Goal: Task Accomplishment & Management: Use online tool/utility

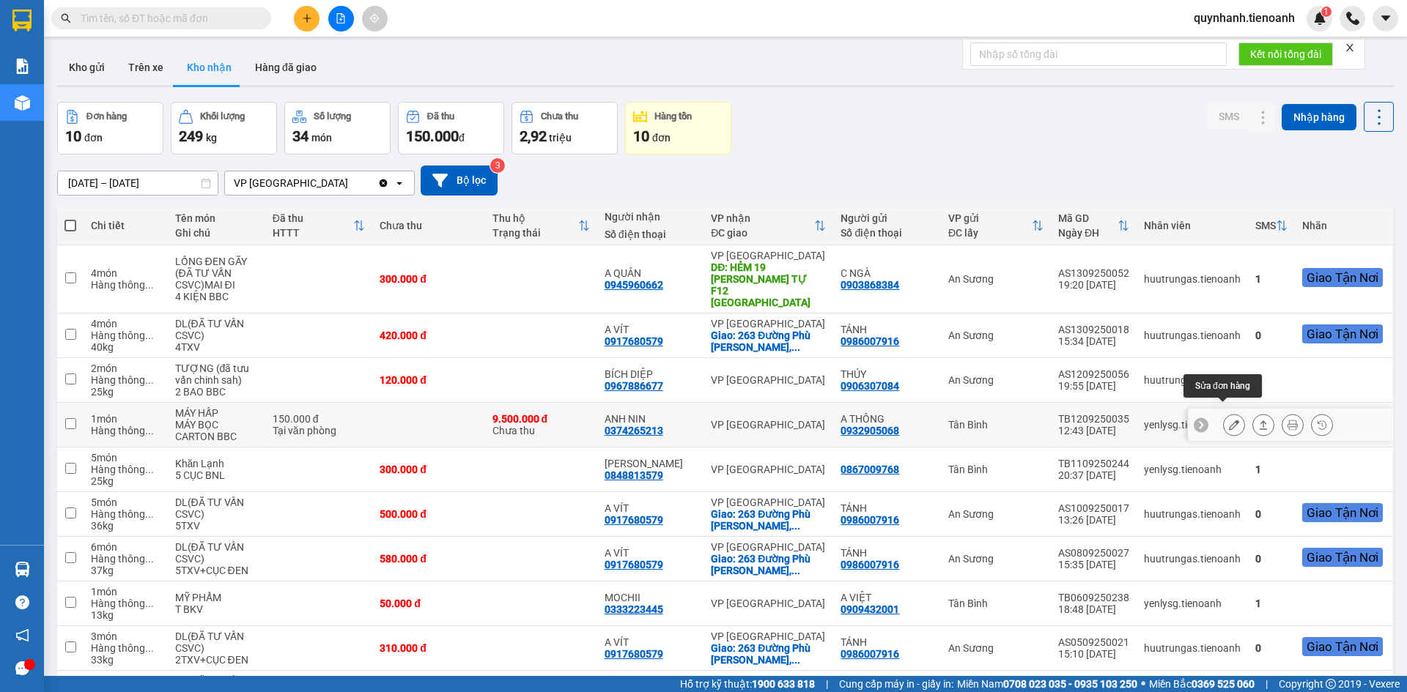
click at [1229, 418] on button at bounding box center [1234, 426] width 21 height 26
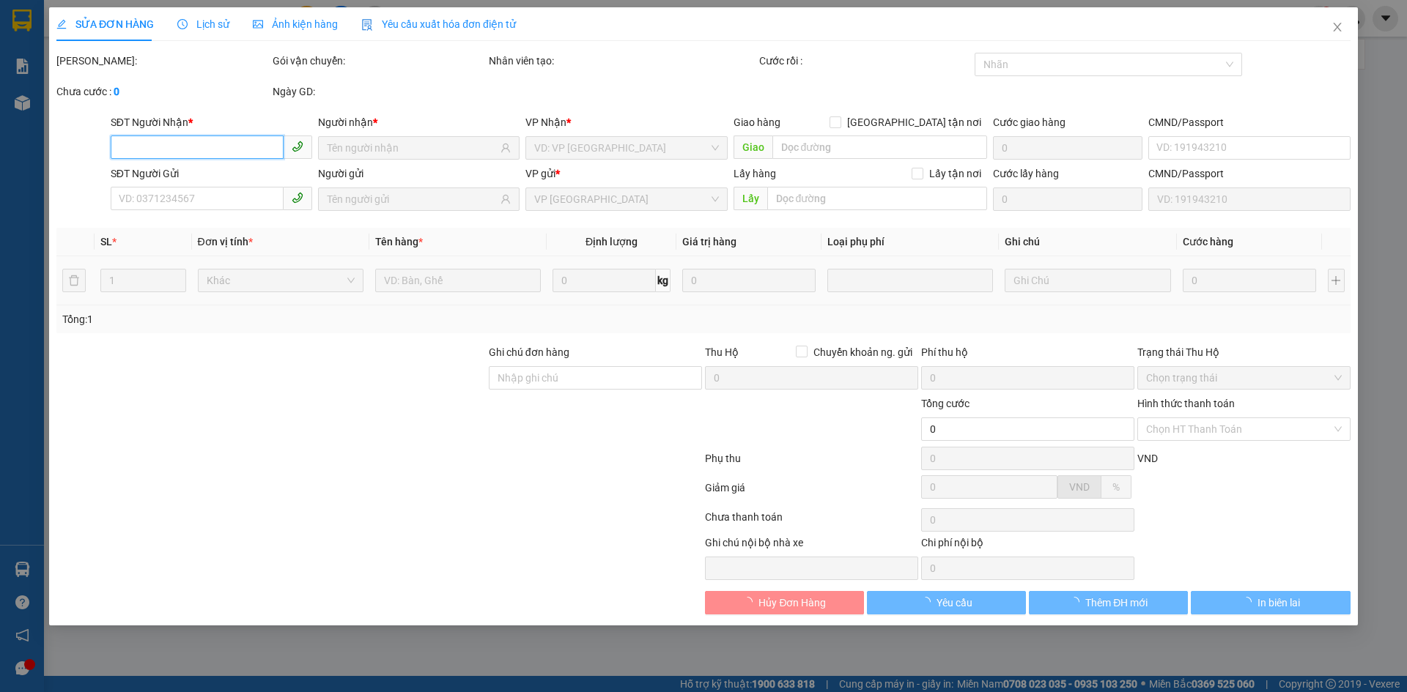
type input "0374265213"
type input "ANH NIN"
type input "0932905068"
type input "A THÔNG"
type input "9.500.000"
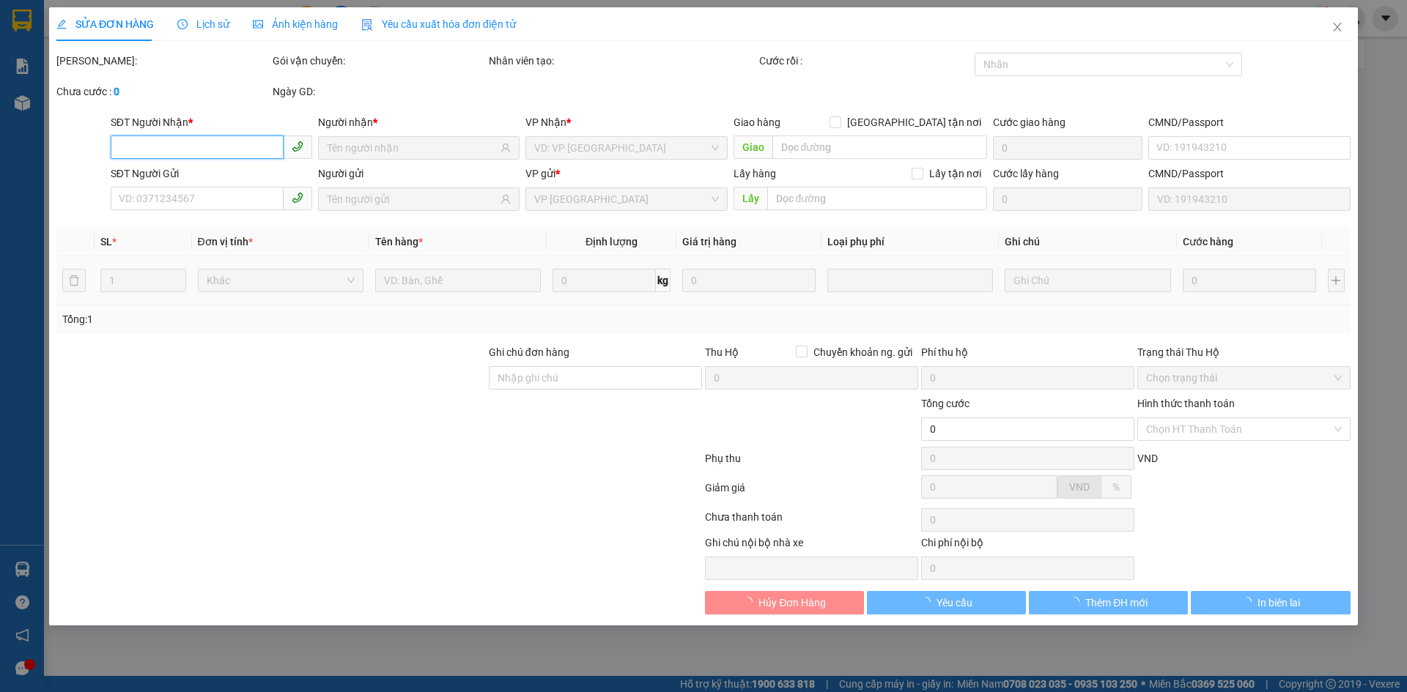
type input "150.000"
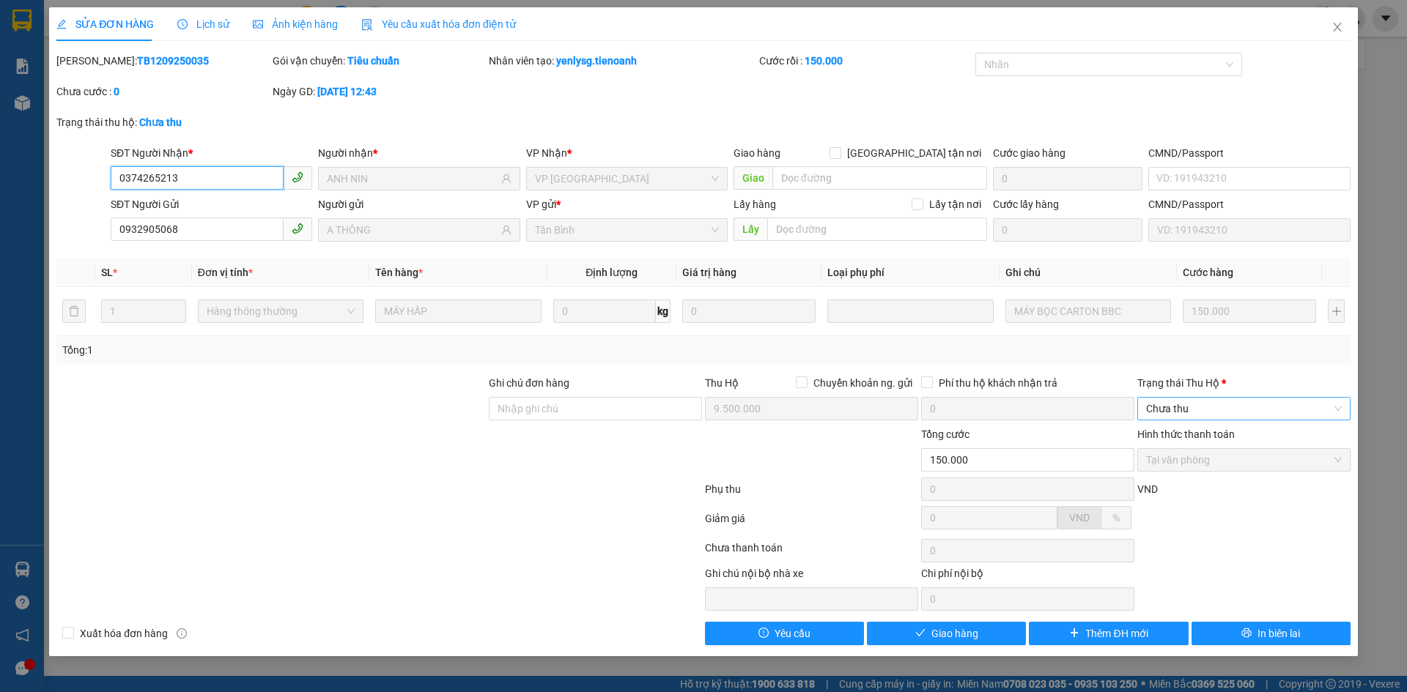
click at [1222, 414] on span "Chưa thu" at bounding box center [1244, 409] width 196 height 22
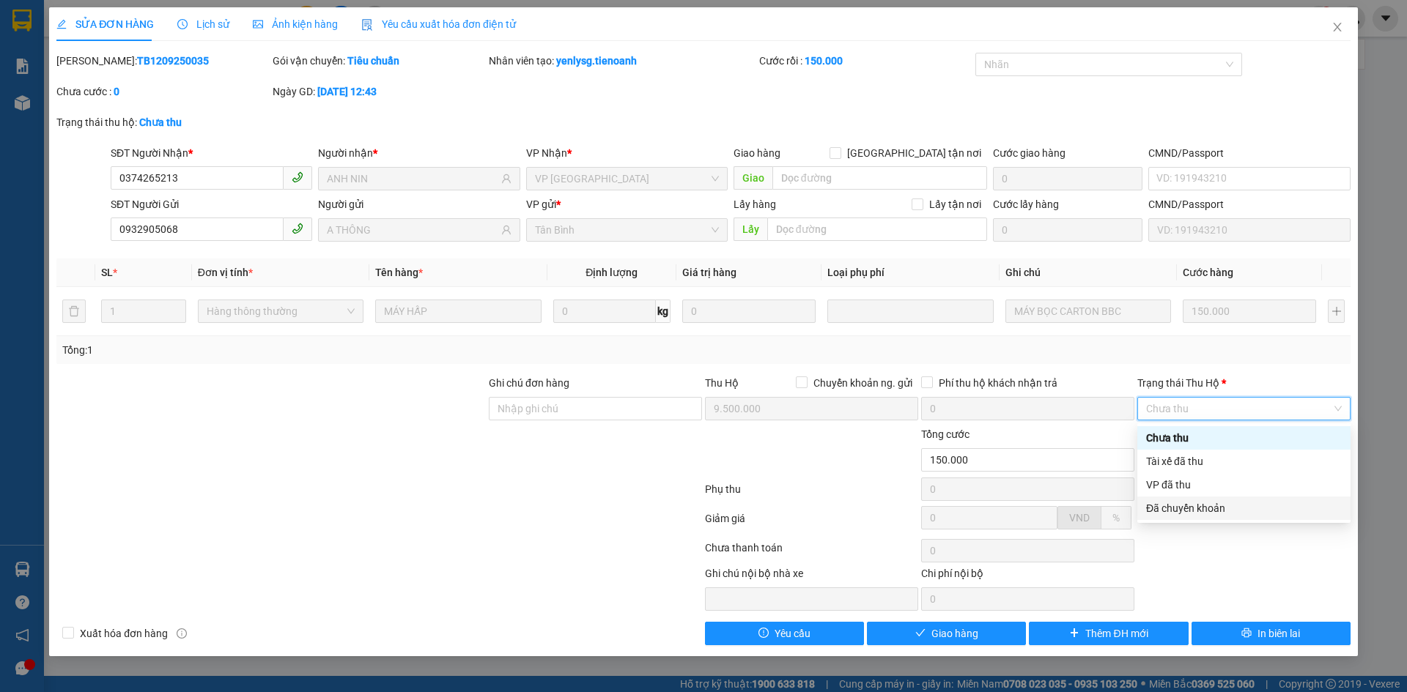
click at [454, 558] on div at bounding box center [379, 550] width 649 height 29
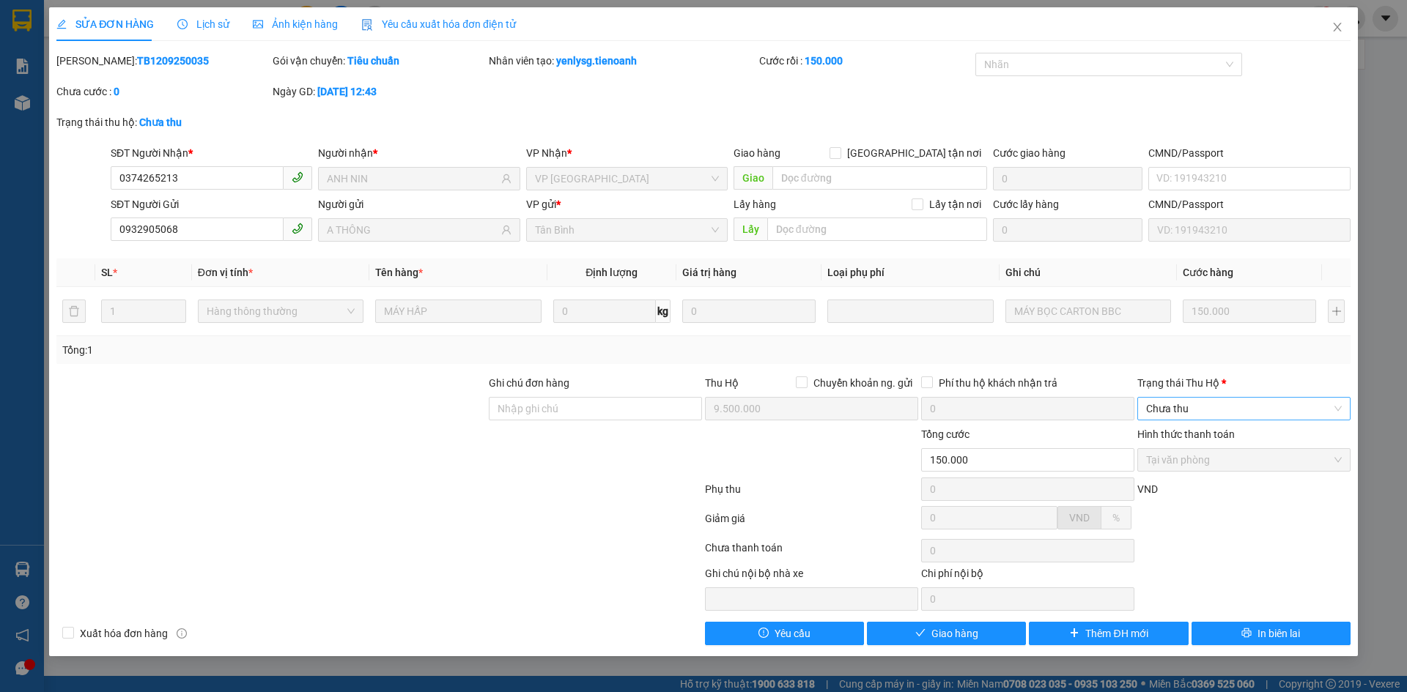
click at [1194, 415] on span "Chưa thu" at bounding box center [1244, 409] width 196 height 22
click at [1184, 485] on div "VP đã thu" at bounding box center [1244, 485] width 196 height 16
click at [956, 639] on span "Giao hàng" at bounding box center [954, 634] width 47 height 16
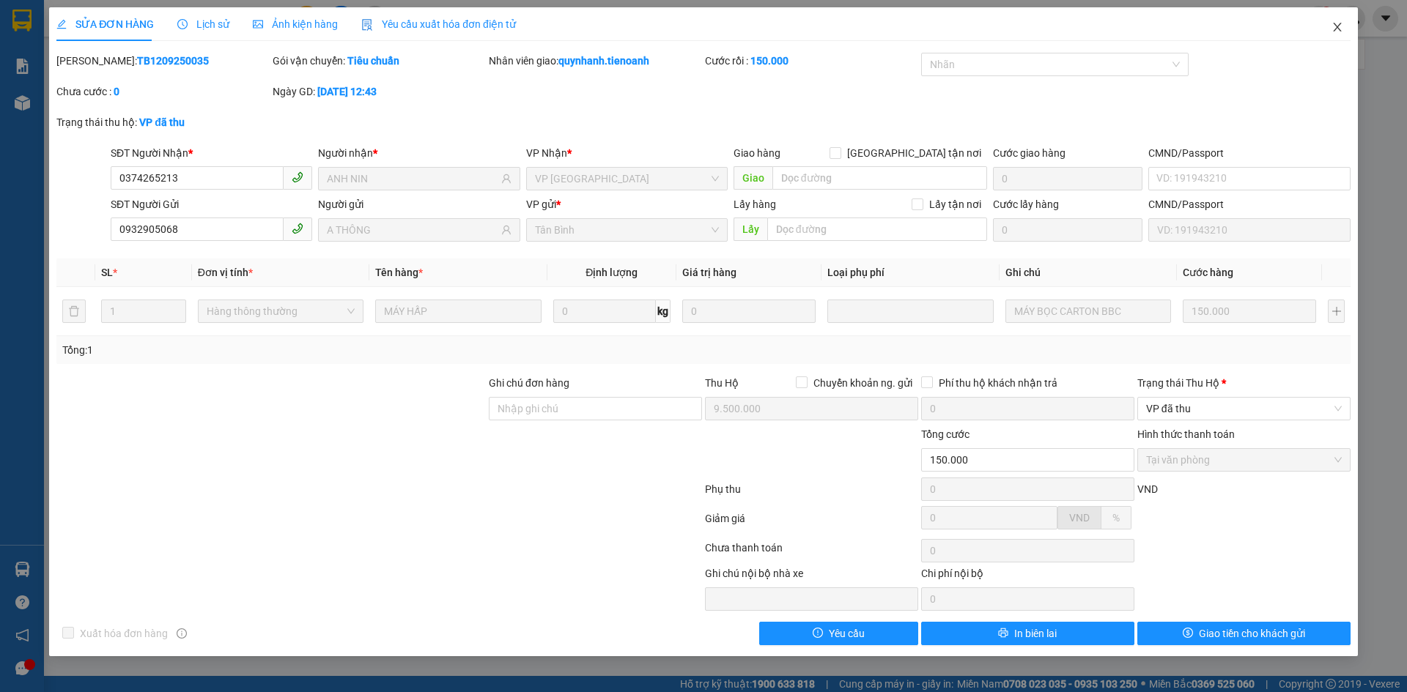
click at [1336, 25] on icon "close" at bounding box center [1337, 27] width 12 height 12
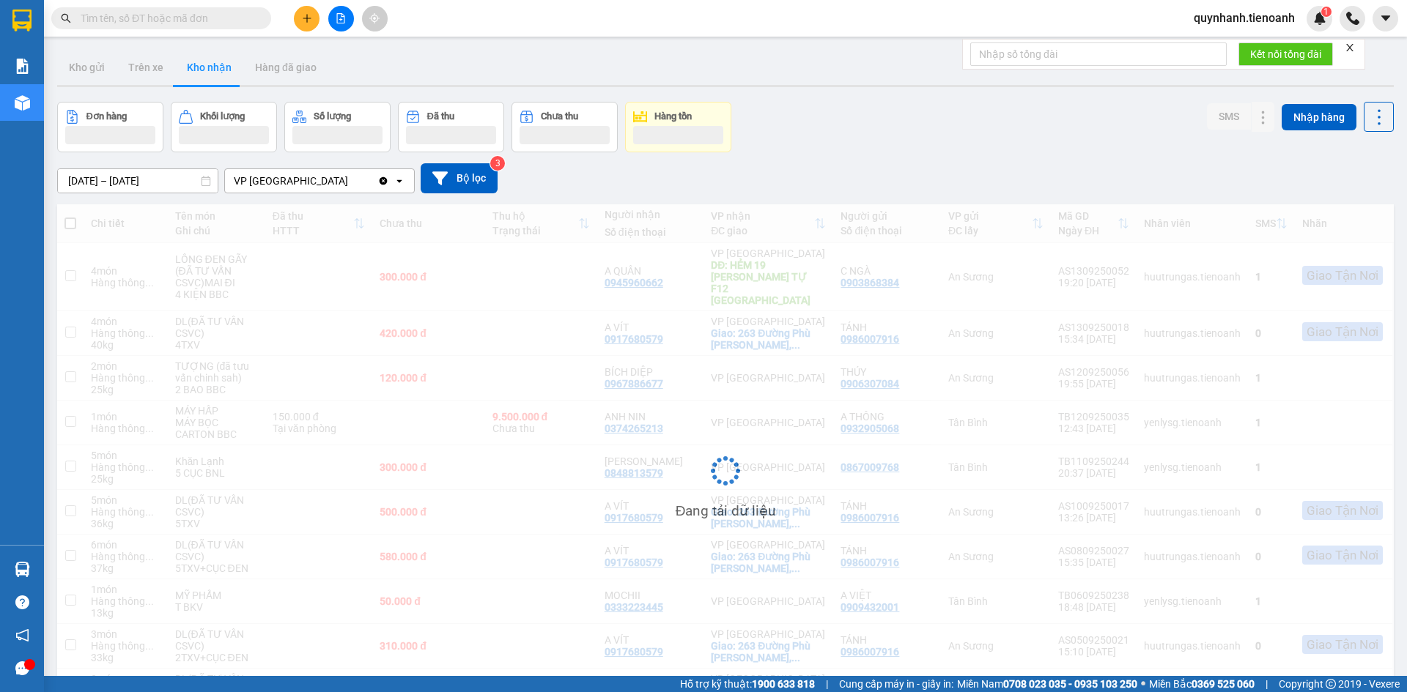
click at [207, 23] on input "text" at bounding box center [167, 18] width 173 height 16
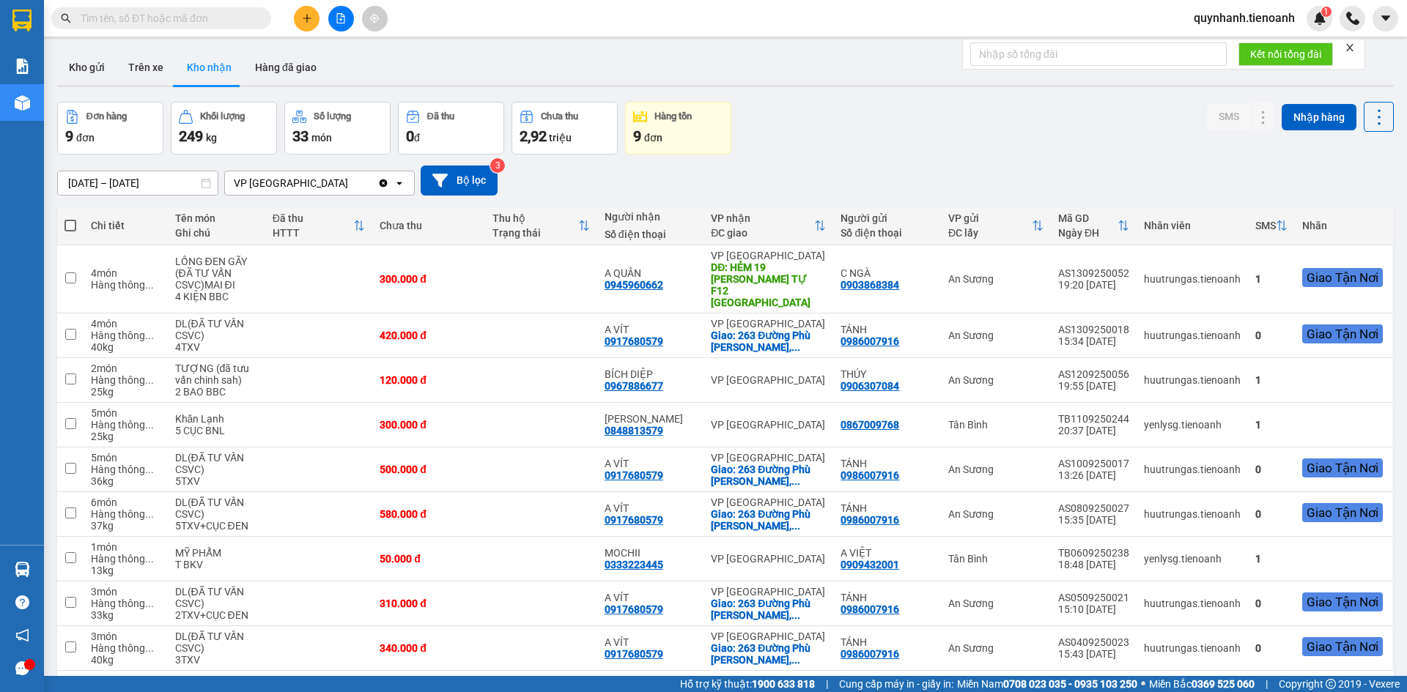
paste input "0708213900"
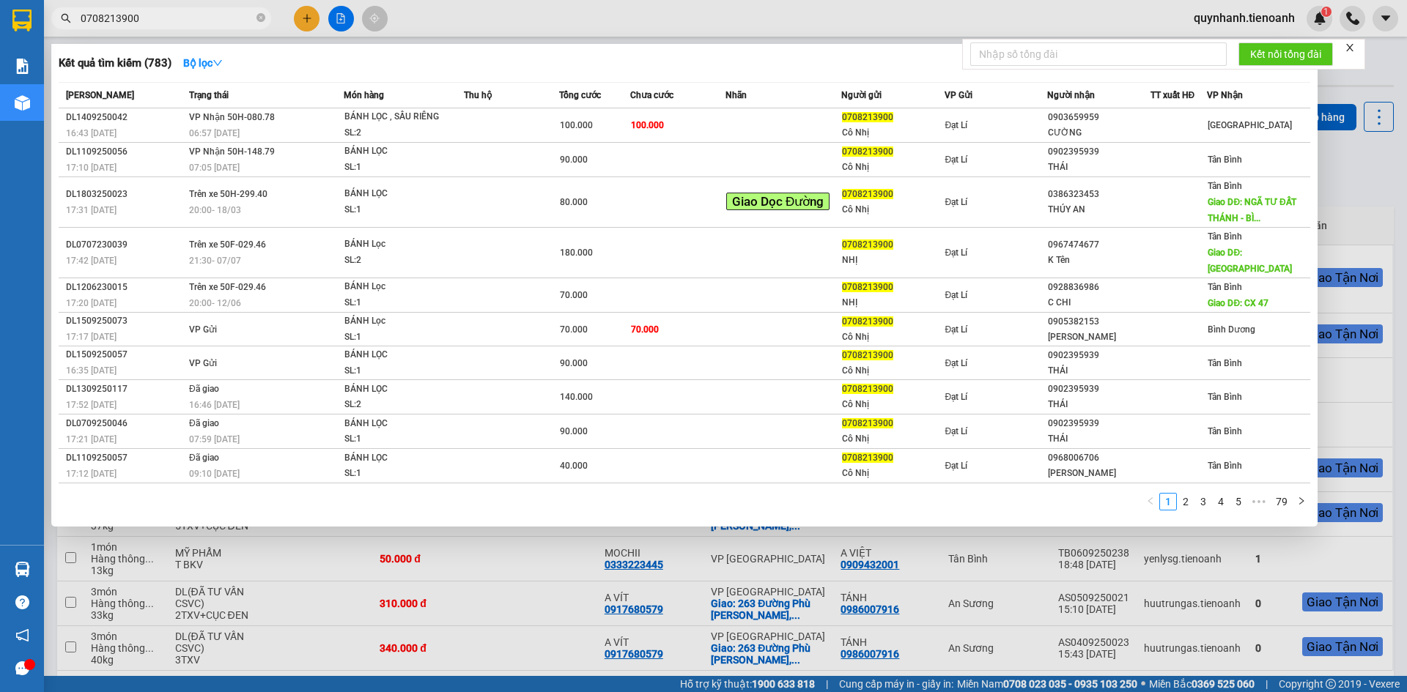
type input "0708213900"
click at [262, 18] on icon "close-circle" at bounding box center [260, 17] width 9 height 9
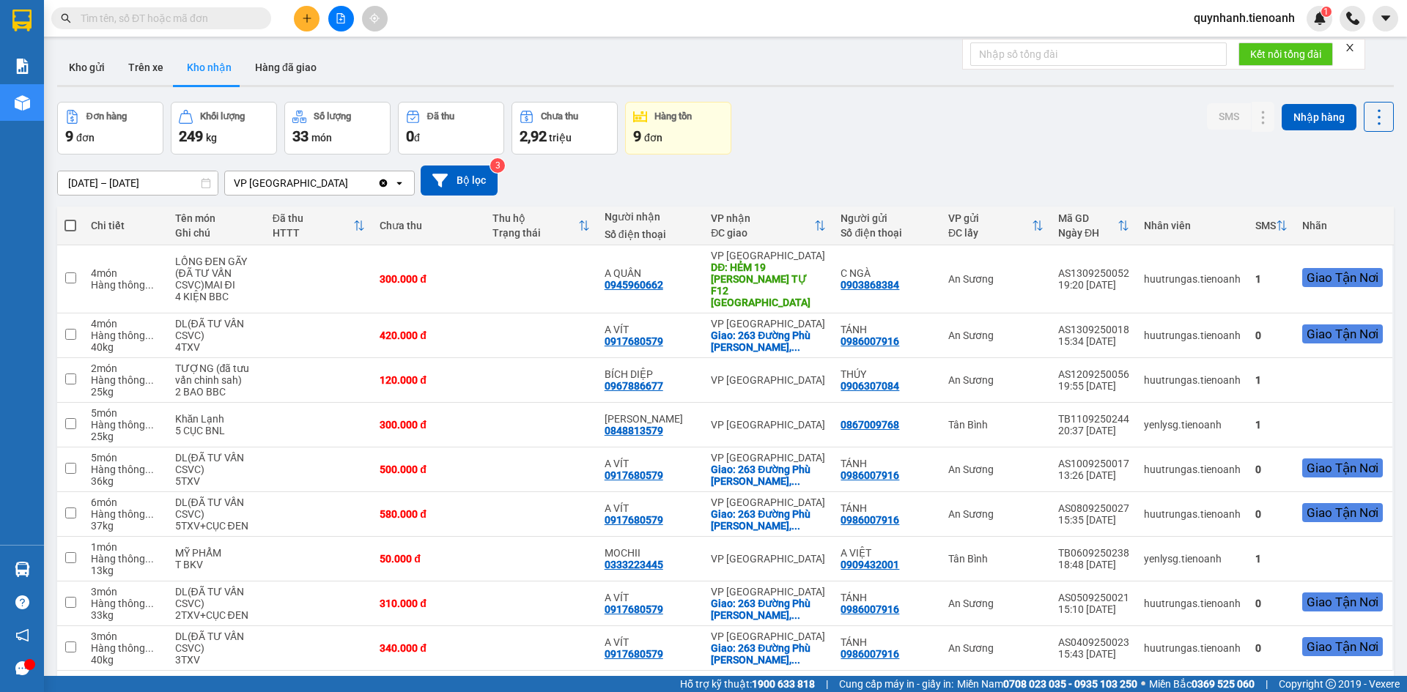
paste input "0961244744"
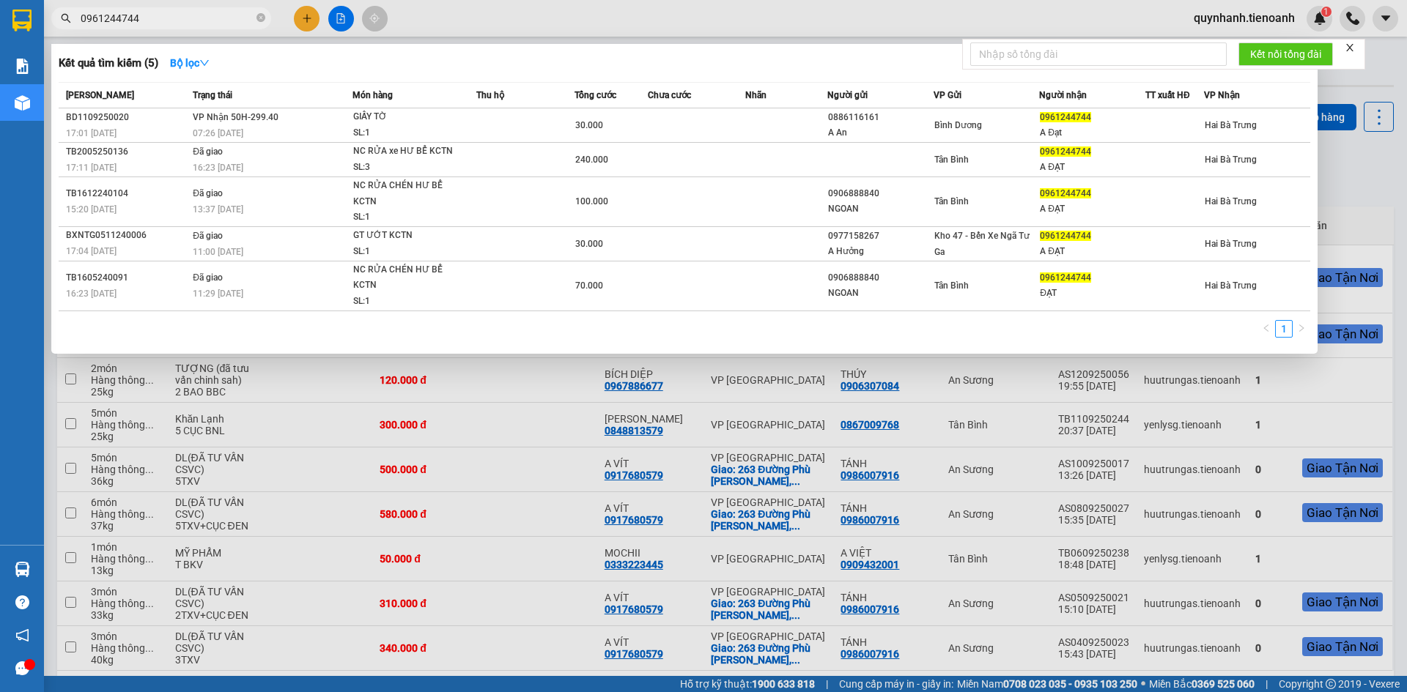
type input "0961244744"
